Goal: Task Accomplishment & Management: Use online tool/utility

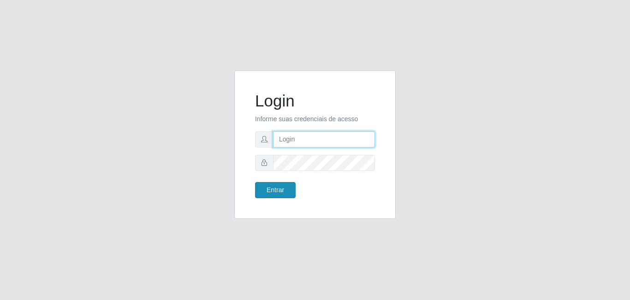
type input "[EMAIL_ADDRESS][DOMAIN_NAME]"
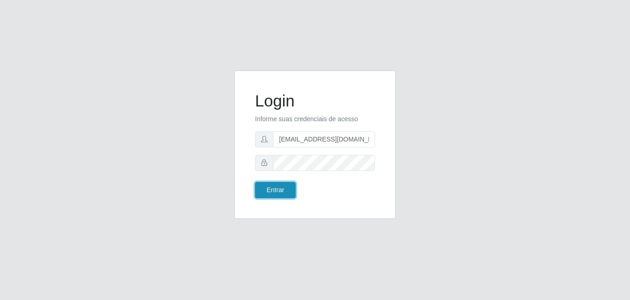
click at [274, 193] on button "Entrar" at bounding box center [275, 190] width 41 height 16
click at [276, 185] on button "Entrar" at bounding box center [275, 190] width 41 height 16
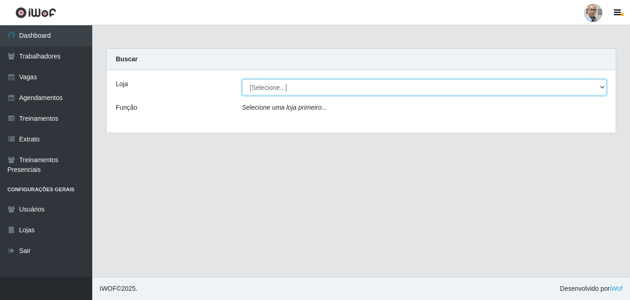
click at [304, 87] on select "[Selecione...] Mar Vermelho - Loja 04" at bounding box center [424, 87] width 365 height 16
select select "251"
click at [242, 79] on select "[Selecione...] Mar Vermelho - Loja 04" at bounding box center [424, 87] width 365 height 16
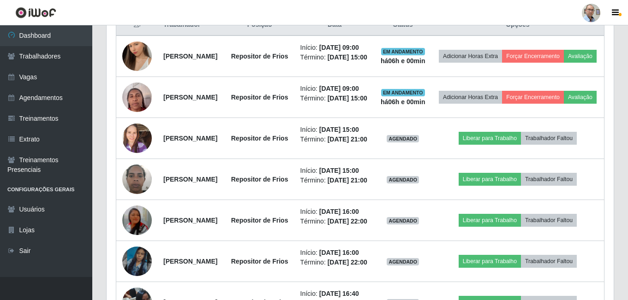
scroll to position [369, 0]
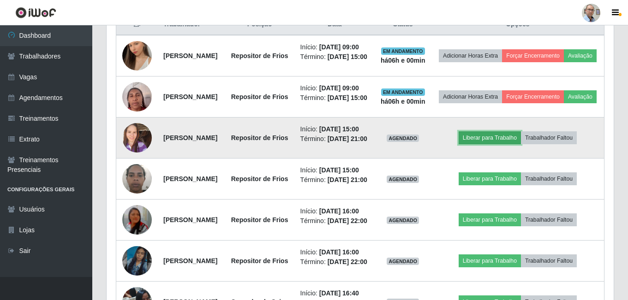
click at [497, 144] on button "Liberar para Trabalho" at bounding box center [489, 137] width 62 height 13
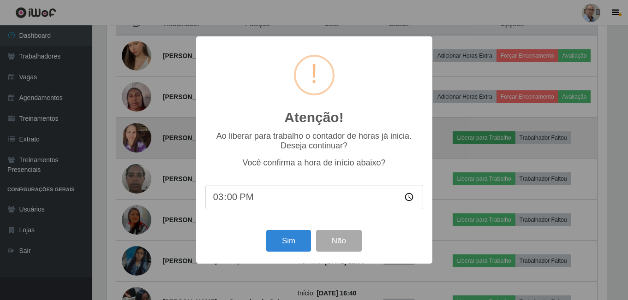
scroll to position [191, 502]
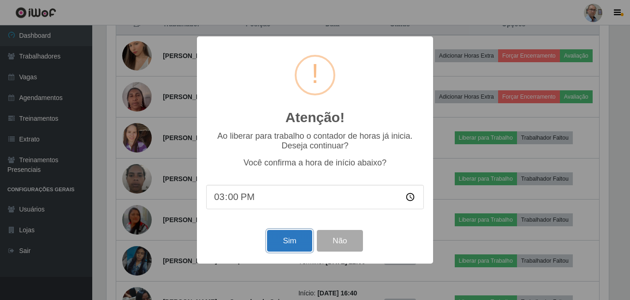
click at [282, 241] on button "Sim" at bounding box center [289, 241] width 45 height 22
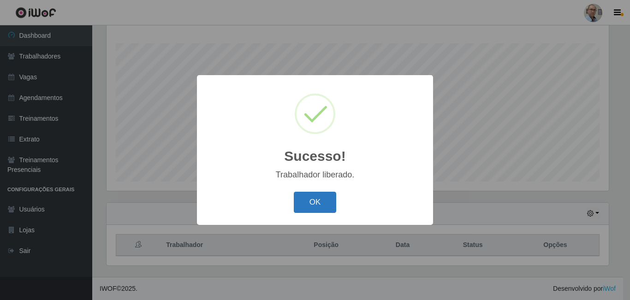
click at [301, 202] on button "OK" at bounding box center [315, 203] width 43 height 22
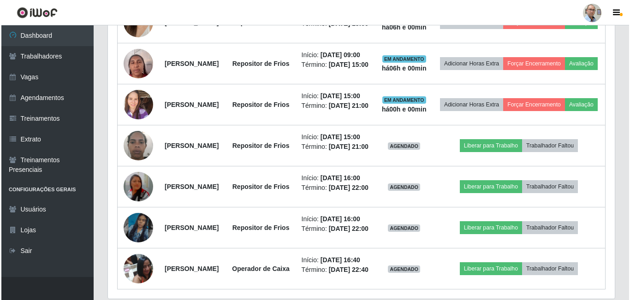
scroll to position [425, 0]
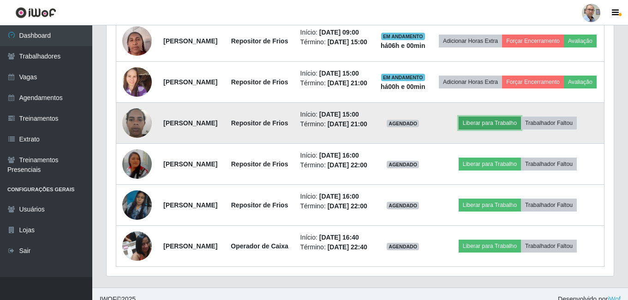
click at [499, 130] on button "Liberar para Trabalho" at bounding box center [489, 123] width 62 height 13
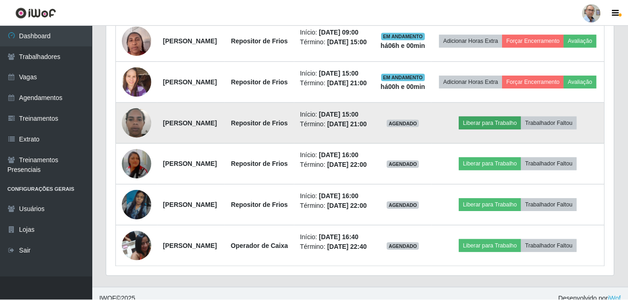
scroll to position [191, 502]
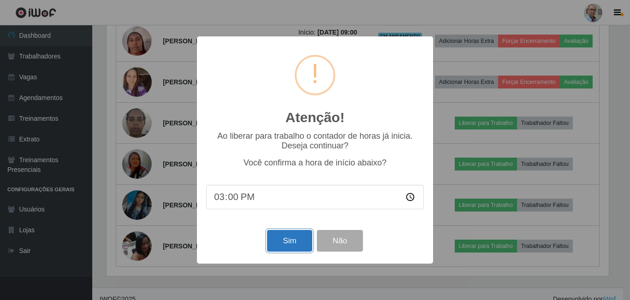
click at [284, 240] on button "Sim" at bounding box center [289, 241] width 45 height 22
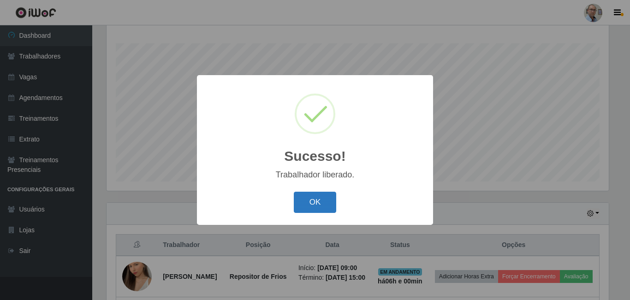
click at [313, 202] on button "OK" at bounding box center [315, 203] width 43 height 22
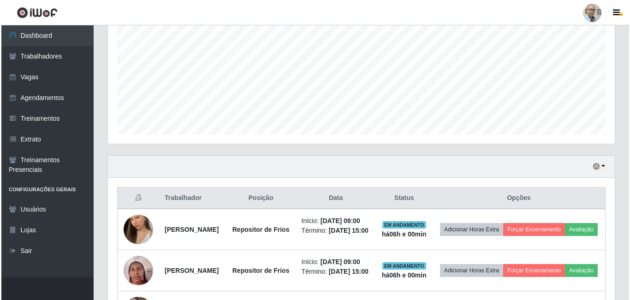
scroll to position [286, 0]
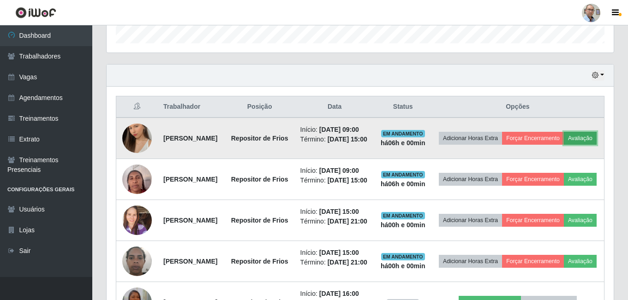
click at [564, 145] on button "Avaliação" at bounding box center [580, 138] width 33 height 13
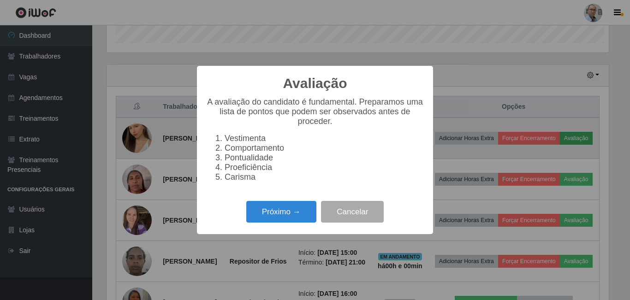
scroll to position [191, 502]
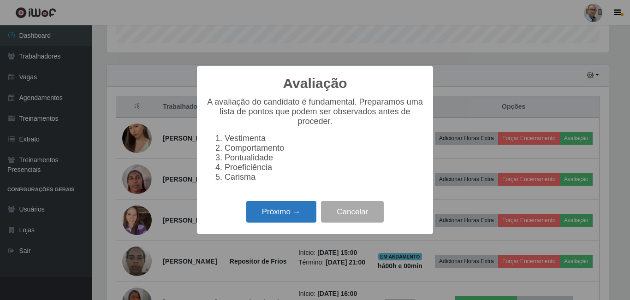
click at [263, 218] on button "Próximo →" at bounding box center [281, 212] width 70 height 22
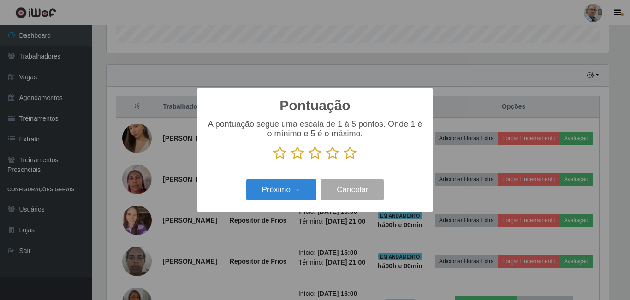
drag, startPoint x: 347, startPoint y: 157, endPoint x: 342, endPoint y: 166, distance: 10.4
click at [347, 156] on icon at bounding box center [350, 153] width 13 height 14
click at [344, 160] on input "radio" at bounding box center [344, 160] width 0 height 0
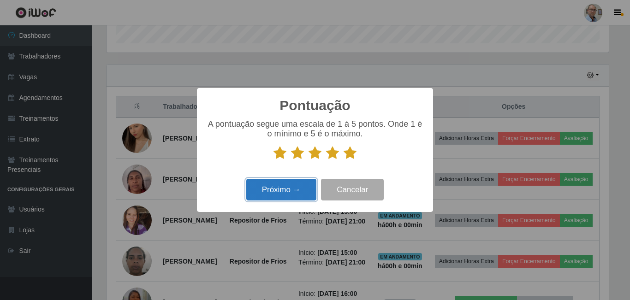
click at [287, 182] on button "Próximo →" at bounding box center [281, 190] width 70 height 22
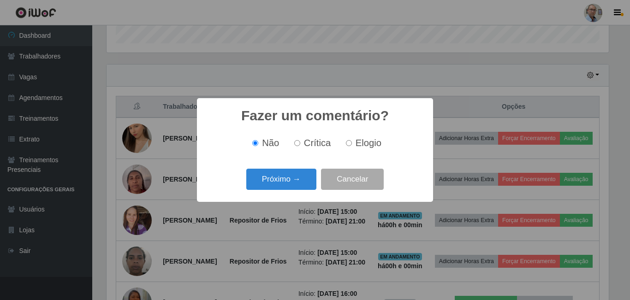
click at [287, 182] on button "Próximo →" at bounding box center [281, 180] width 70 height 22
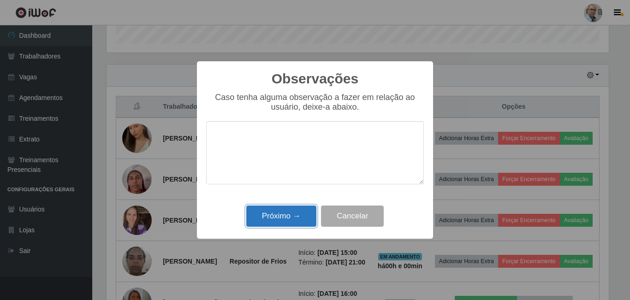
click at [284, 213] on button "Próximo →" at bounding box center [281, 217] width 70 height 22
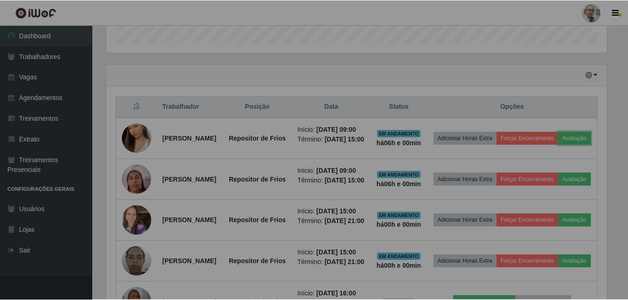
scroll to position [191, 507]
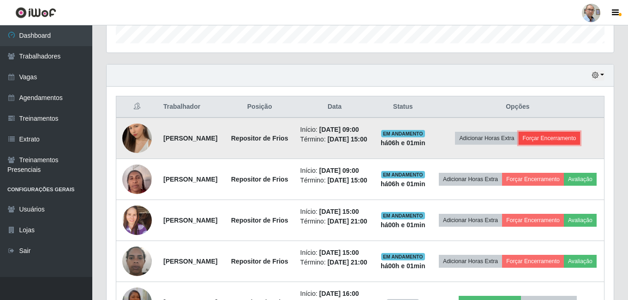
click at [574, 145] on button "Forçar Encerramento" at bounding box center [549, 138] width 62 height 13
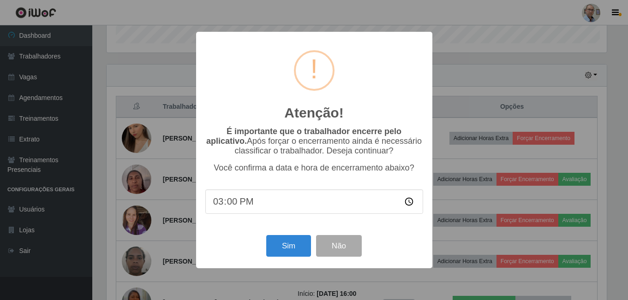
scroll to position [0, 0]
click at [287, 244] on button "Sim" at bounding box center [289, 246] width 45 height 22
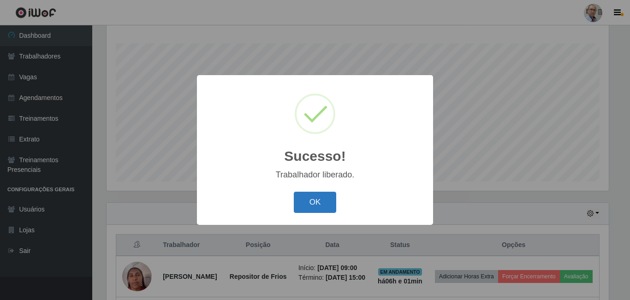
click at [310, 204] on button "OK" at bounding box center [315, 203] width 43 height 22
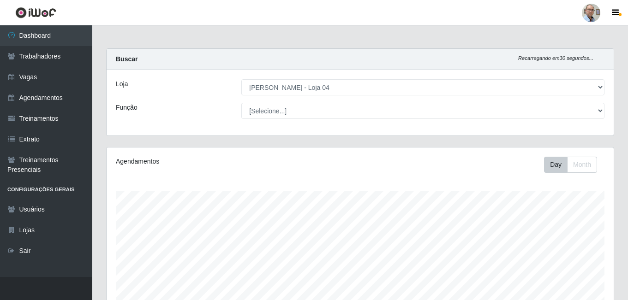
select select "251"
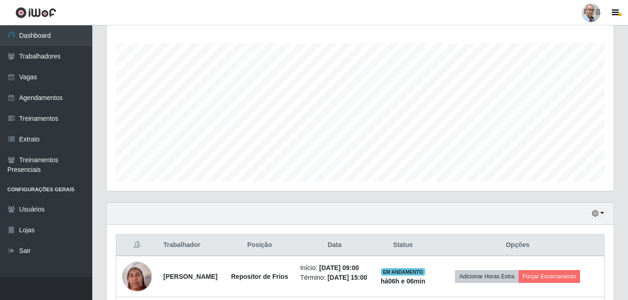
scroll to position [191, 507]
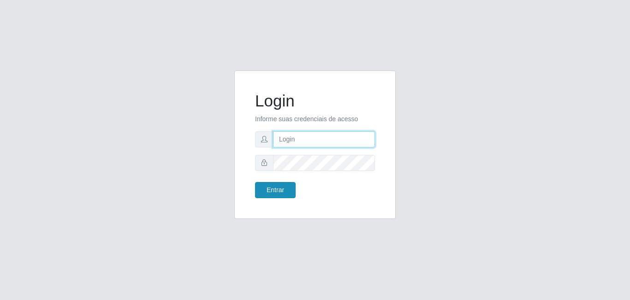
type input "[EMAIL_ADDRESS][DOMAIN_NAME]"
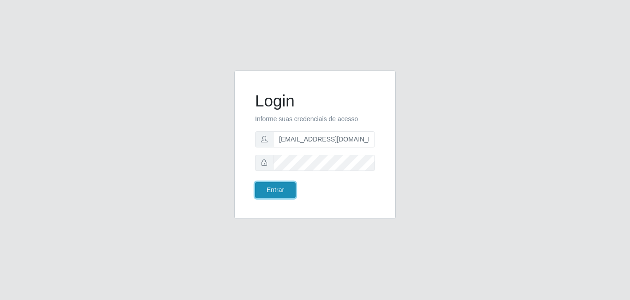
click at [270, 195] on button "Entrar" at bounding box center [275, 190] width 41 height 16
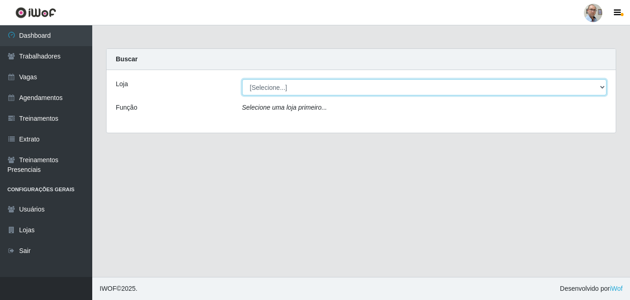
click at [292, 89] on select "[Selecione...] Mar Vermelho - Loja 04" at bounding box center [424, 87] width 365 height 16
select select "251"
click at [242, 79] on select "[Selecione...] Mar Vermelho - Loja 04" at bounding box center [424, 87] width 365 height 16
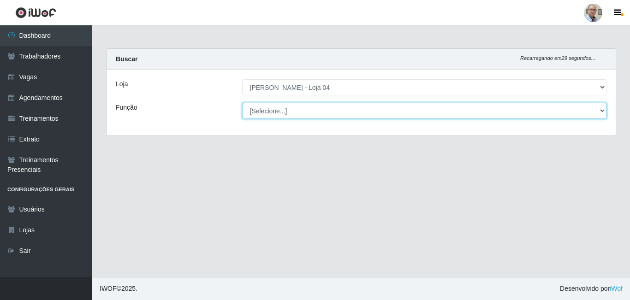
click at [287, 110] on select "[Selecione...] ASG ASG + ASG ++ Auxiliar de Depósito Auxiliar de Depósito + Aux…" at bounding box center [424, 111] width 365 height 16
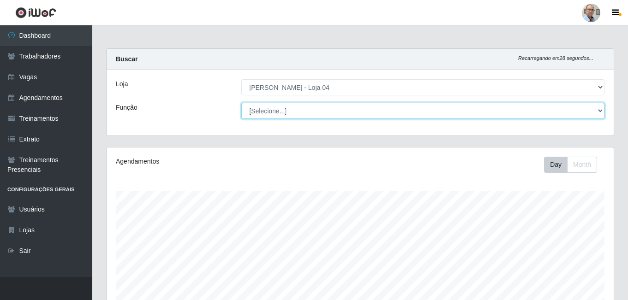
scroll to position [191, 507]
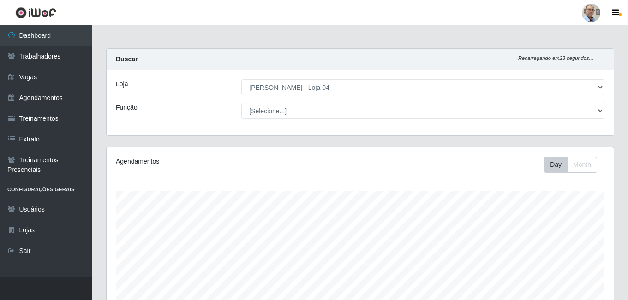
click at [190, 121] on div "Loja [Selecione...] Mar Vermelho - Loja 04 Função [Selecione...] ASG ASG + ASG …" at bounding box center [360, 102] width 507 height 65
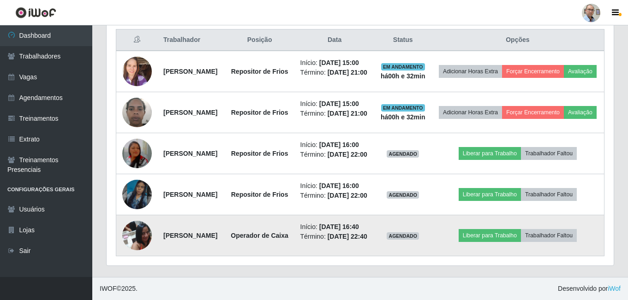
scroll to position [436, 0]
